Goal: Go to known website: Access a specific website the user already knows

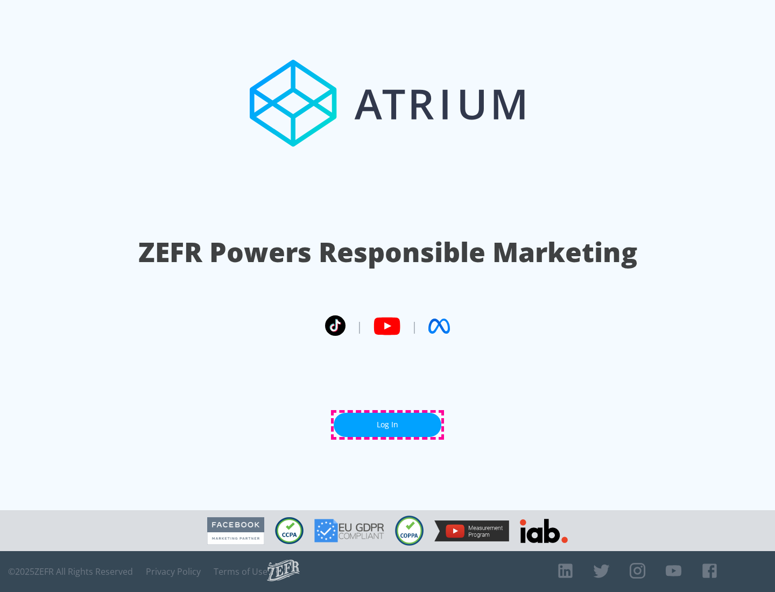
click at [388, 425] on link "Log In" at bounding box center [388, 425] width 108 height 24
